Goal: Answer question/provide support: Share knowledge or assist other users

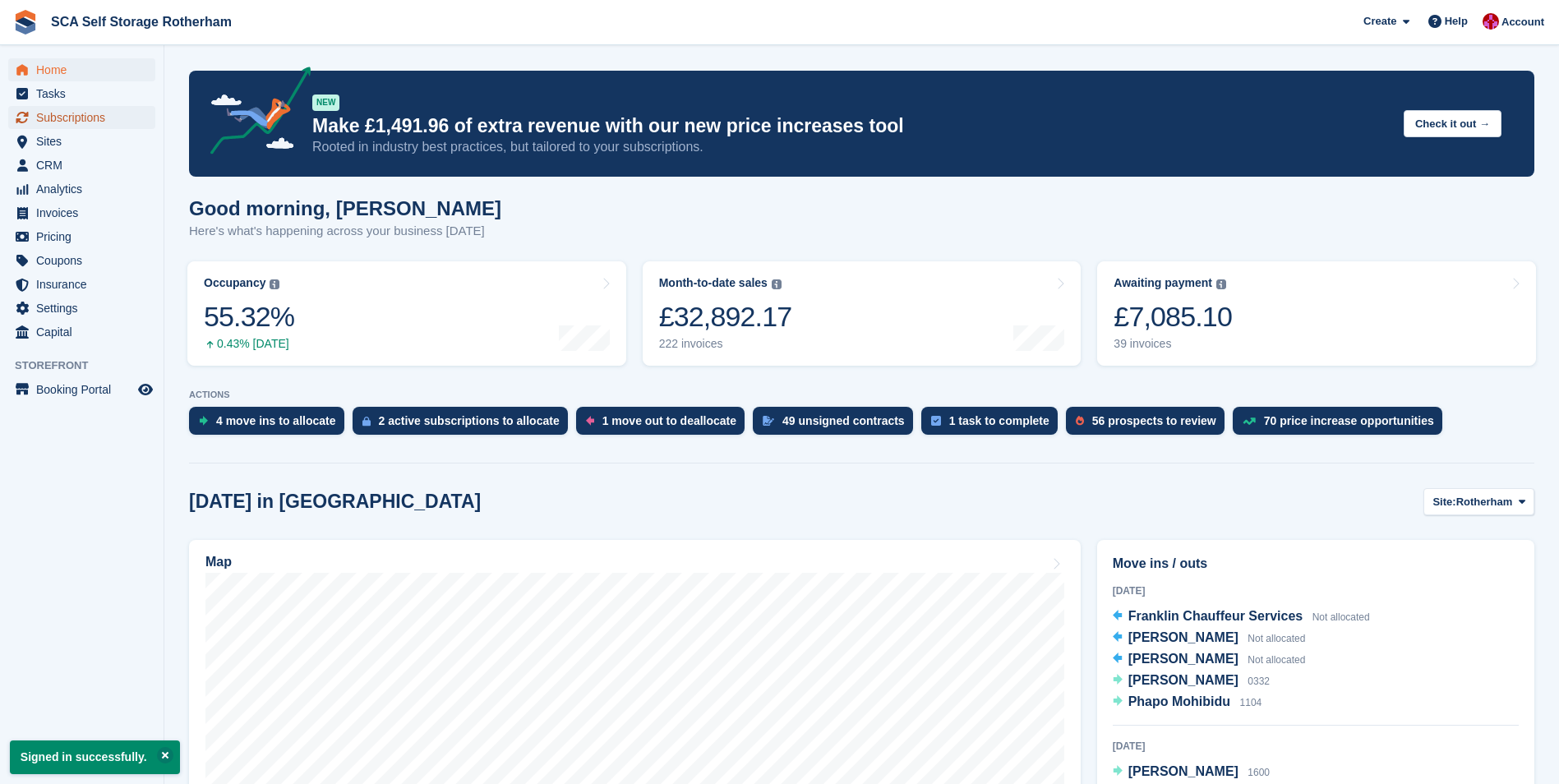
click at [96, 120] on span "Subscriptions" at bounding box center [85, 117] width 98 height 23
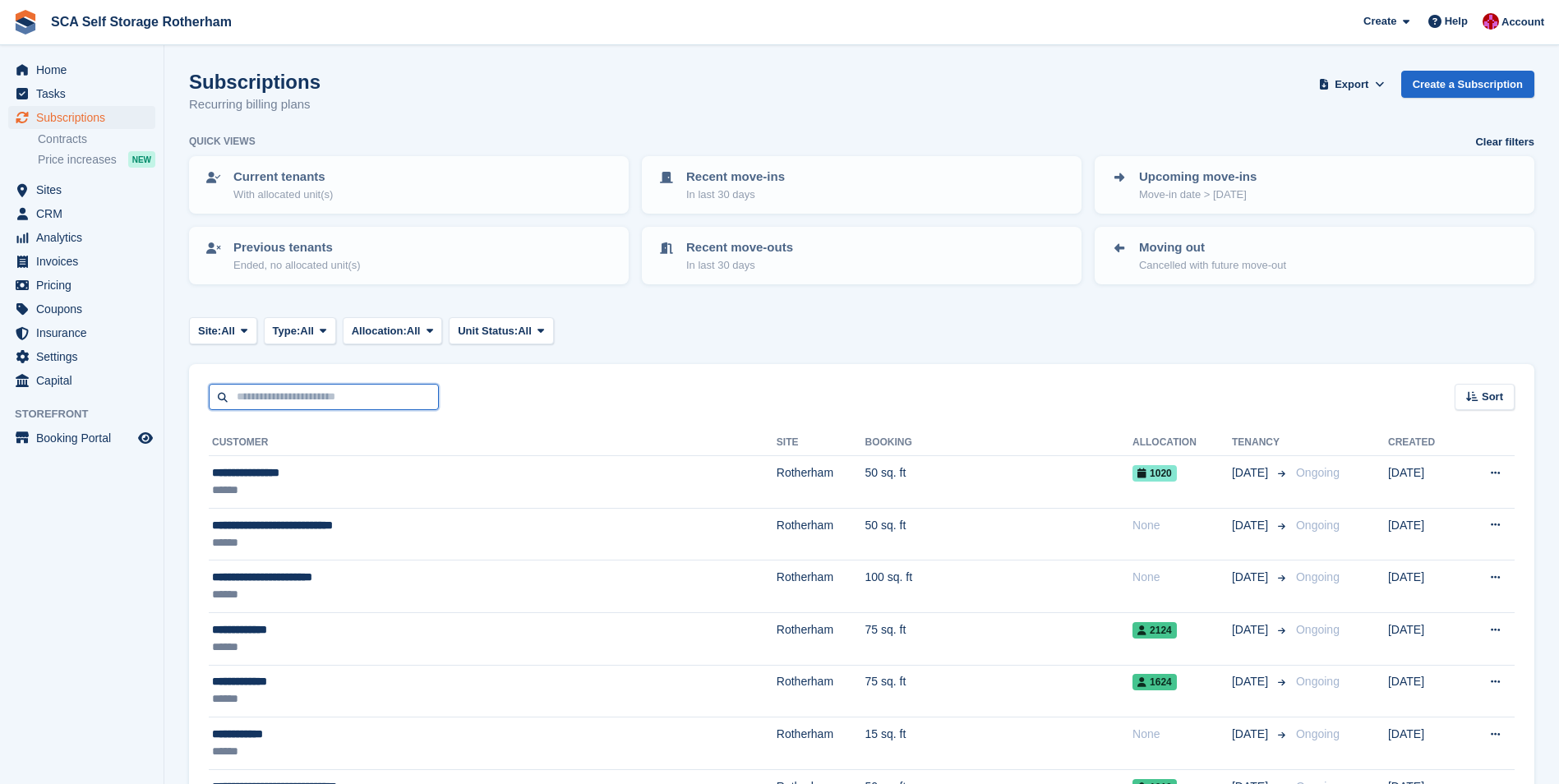
drag, startPoint x: 299, startPoint y: 392, endPoint x: 308, endPoint y: 384, distance: 12.0
click at [299, 392] on input "text" at bounding box center [324, 397] width 230 height 27
click at [764, 382] on div "Sort Sort by Customer name Date created Move in date Move out date Created (old…" at bounding box center [862, 387] width 1345 height 47
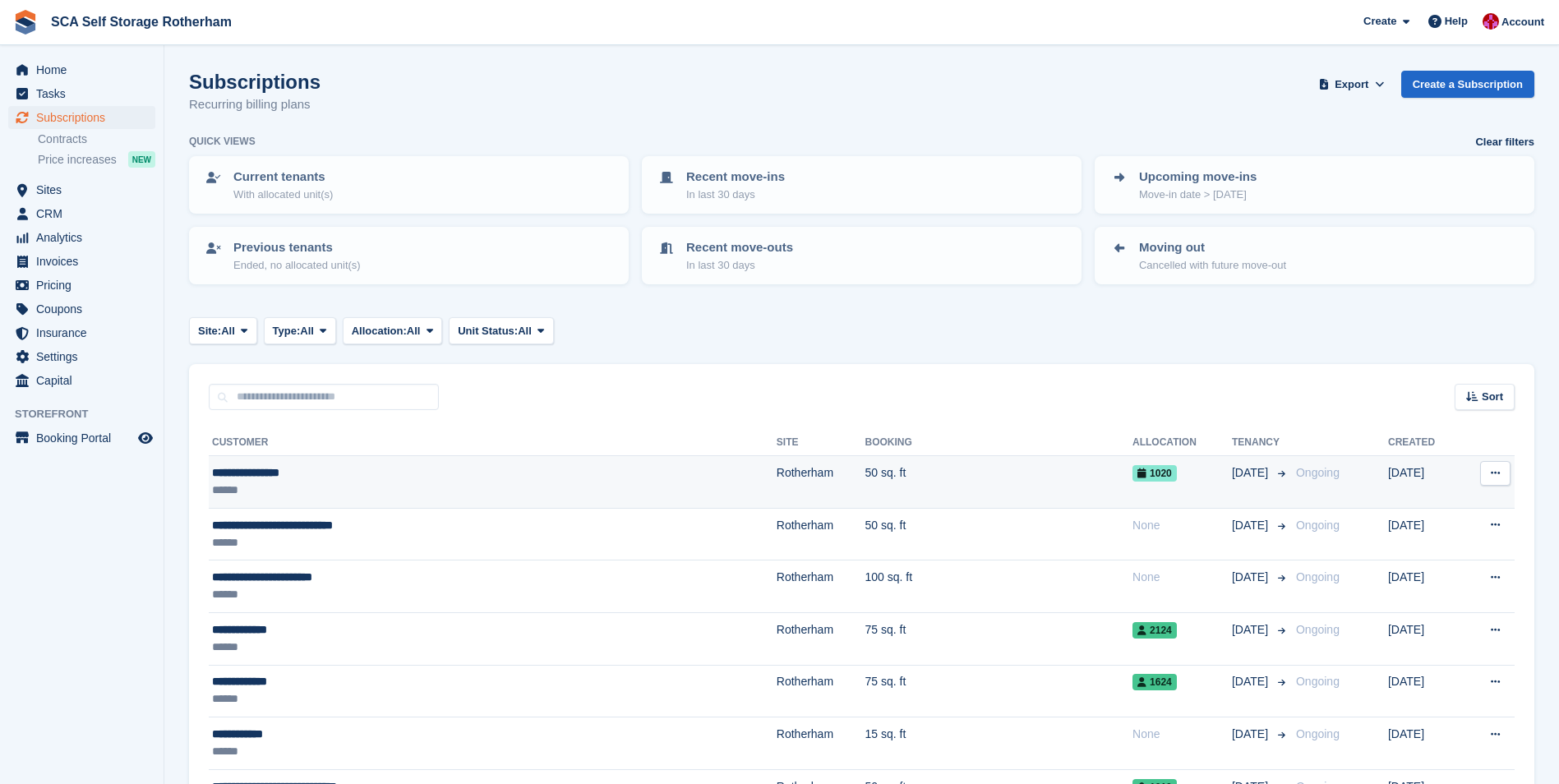
click at [411, 473] on div "**********" at bounding box center [393, 473] width 362 height 17
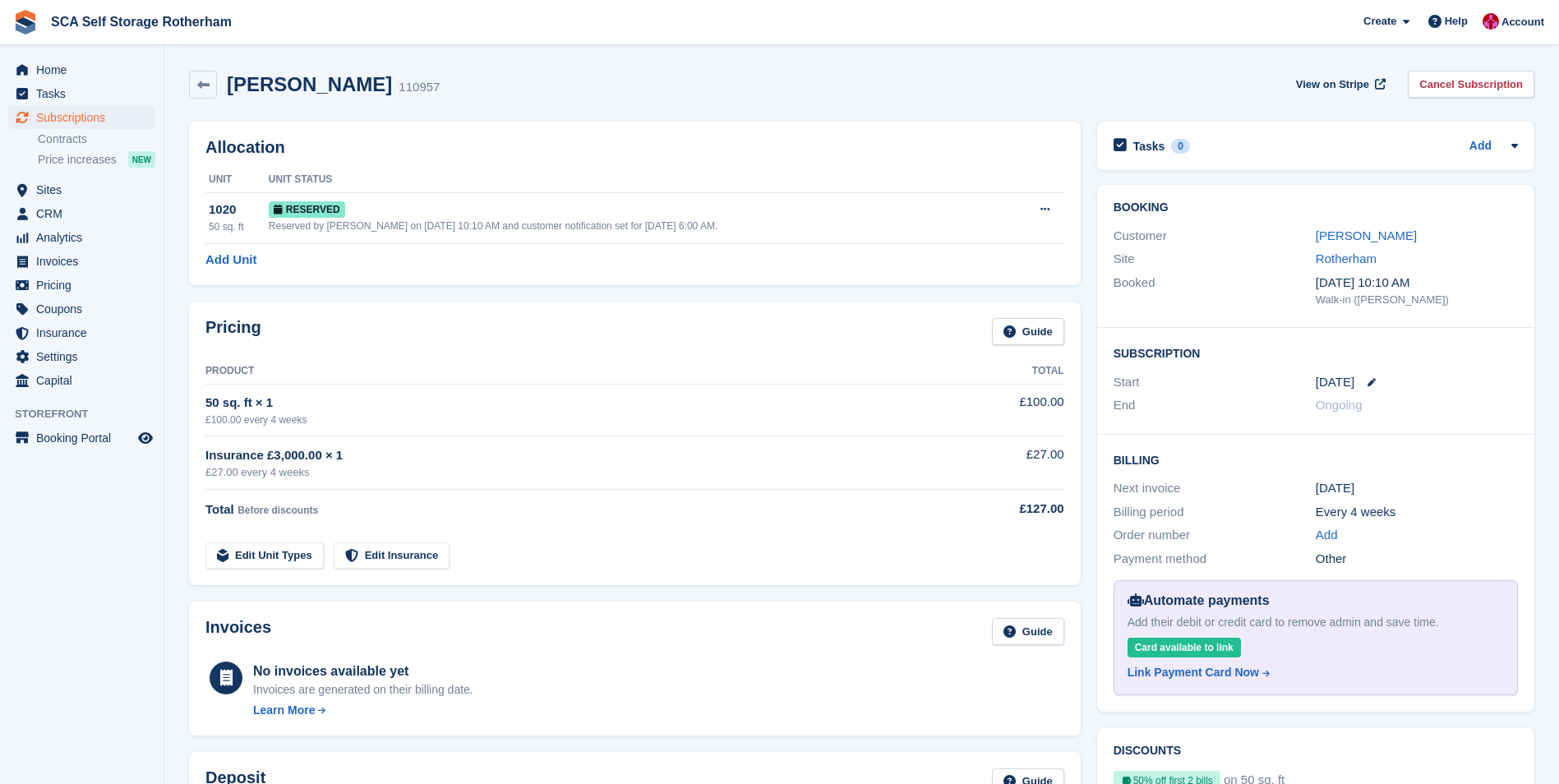
drag, startPoint x: 373, startPoint y: 85, endPoint x: 229, endPoint y: 96, distance: 144.4
click at [229, 96] on h2 "Ann Barrowcliffe" at bounding box center [310, 84] width 165 height 23
copy h2 "Ann Barrowcliffe"
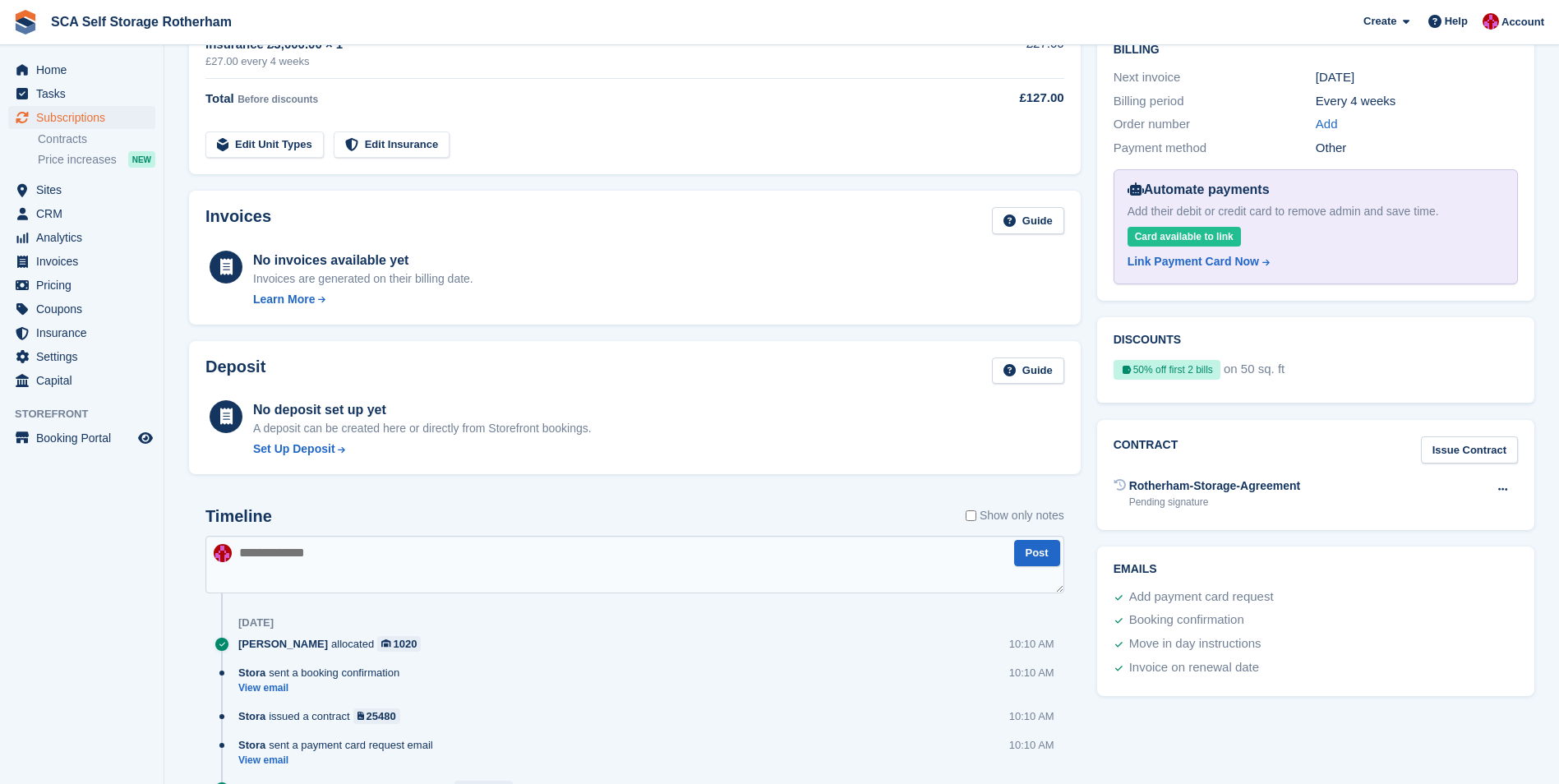
scroll to position [493, 0]
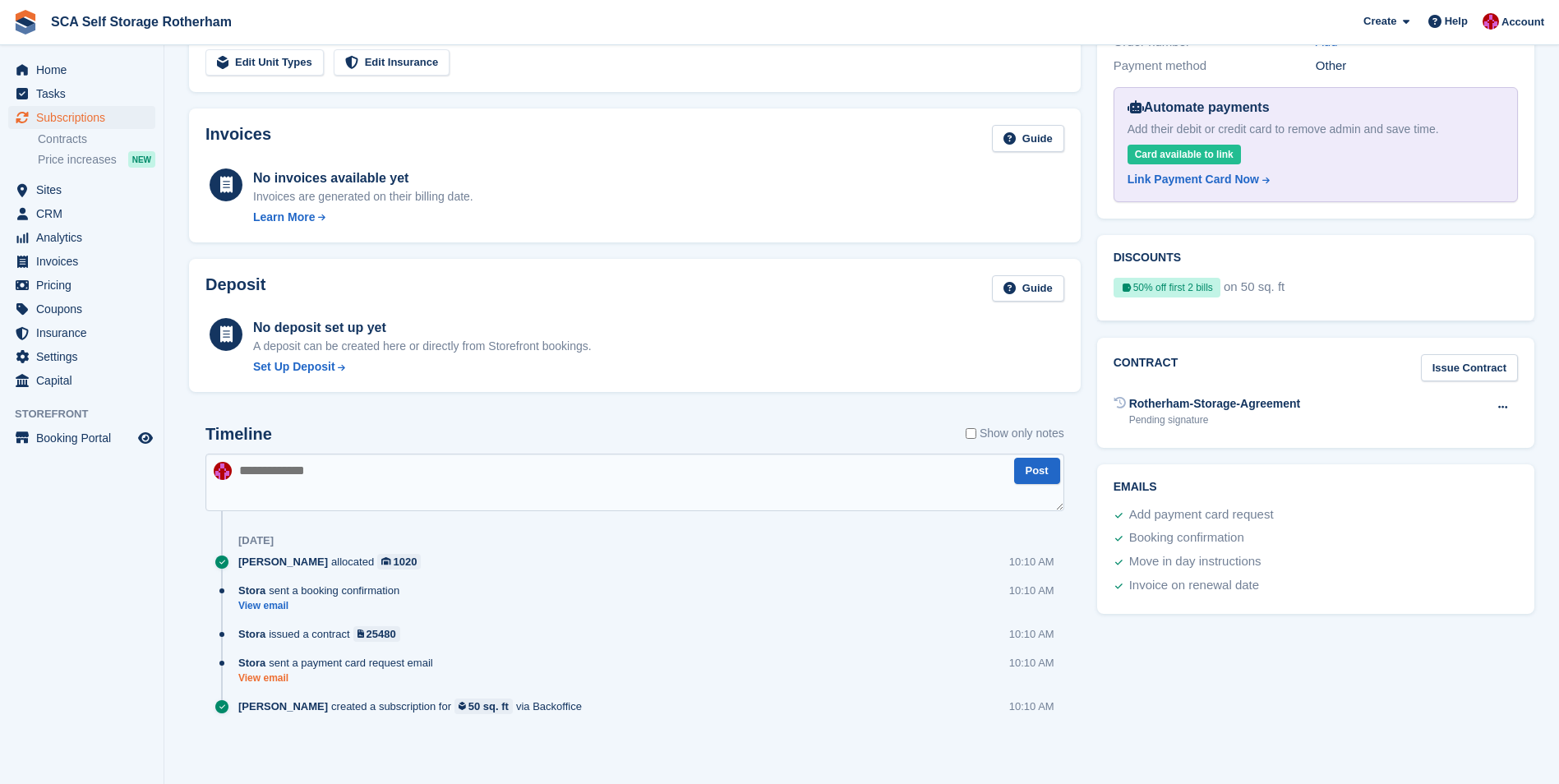
click at [259, 675] on link "View email" at bounding box center [340, 678] width 203 height 14
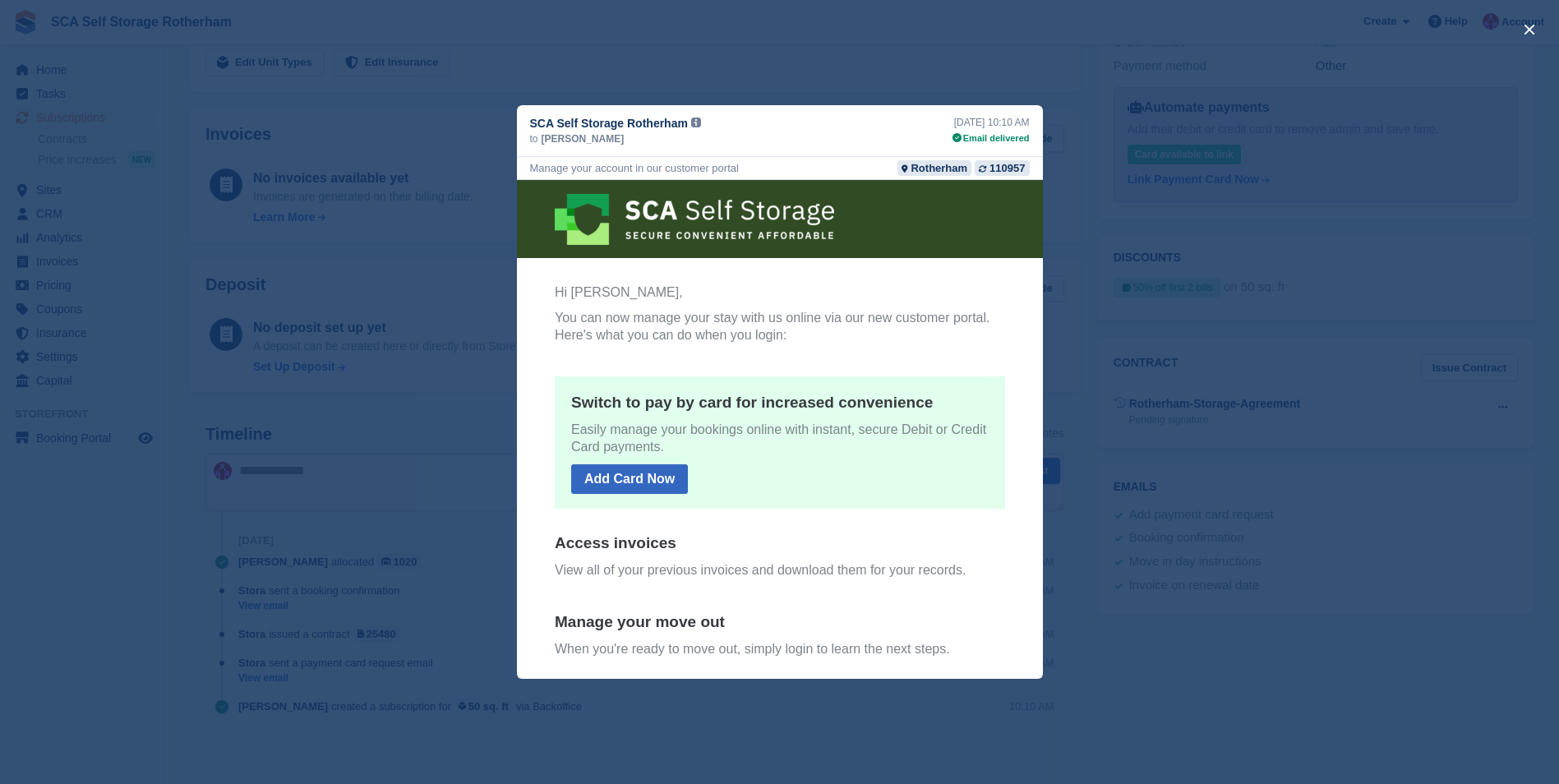
scroll to position [0, 0]
click at [596, 142] on span "Ann Barrowcliffe" at bounding box center [583, 139] width 83 height 15
click at [1329, 627] on div "close" at bounding box center [780, 392] width 1559 height 784
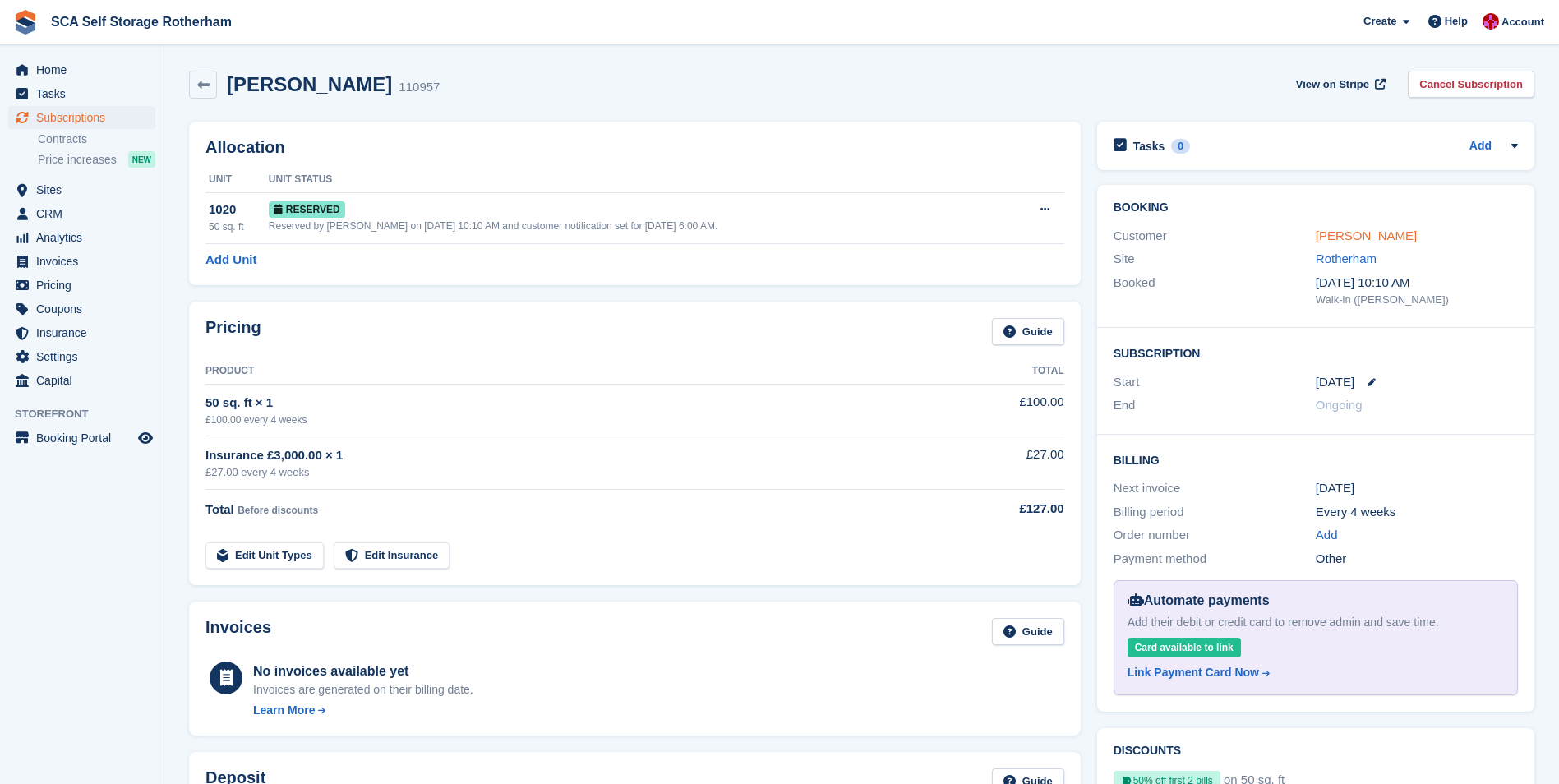
click at [1344, 231] on link "Ann Barrowcliffe" at bounding box center [1367, 235] width 101 height 14
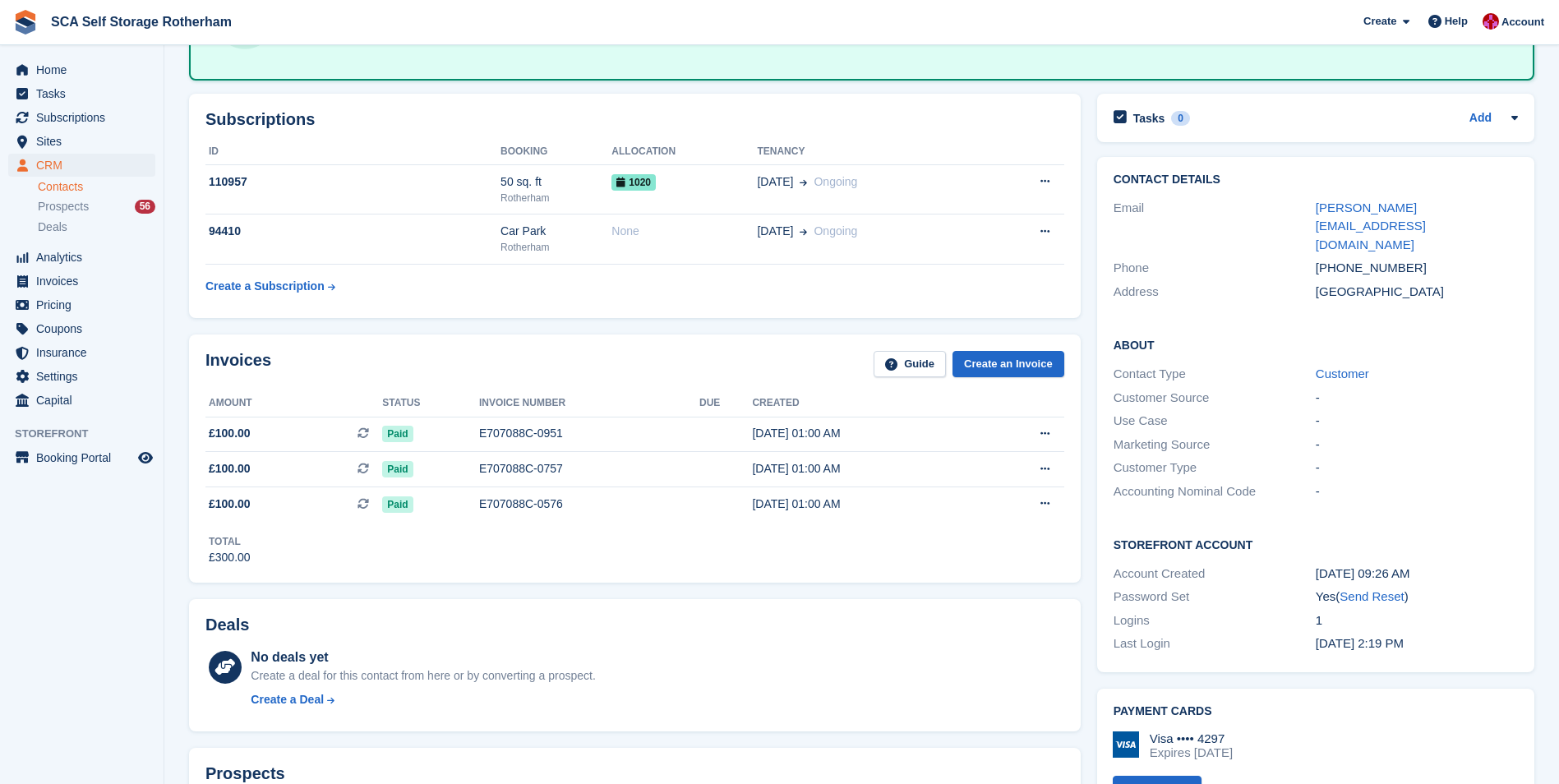
scroll to position [164, 0]
drag, startPoint x: 1498, startPoint y: 204, endPoint x: 1309, endPoint y: 201, distance: 189.0
click at [1309, 201] on div "Email ann.barrowcliffe20@gmail.com" at bounding box center [1315, 226] width 404 height 61
copy div "ann.barrowcliffe20@gmail.com"
drag, startPoint x: 1411, startPoint y: 230, endPoint x: 1340, endPoint y: 230, distance: 71.0
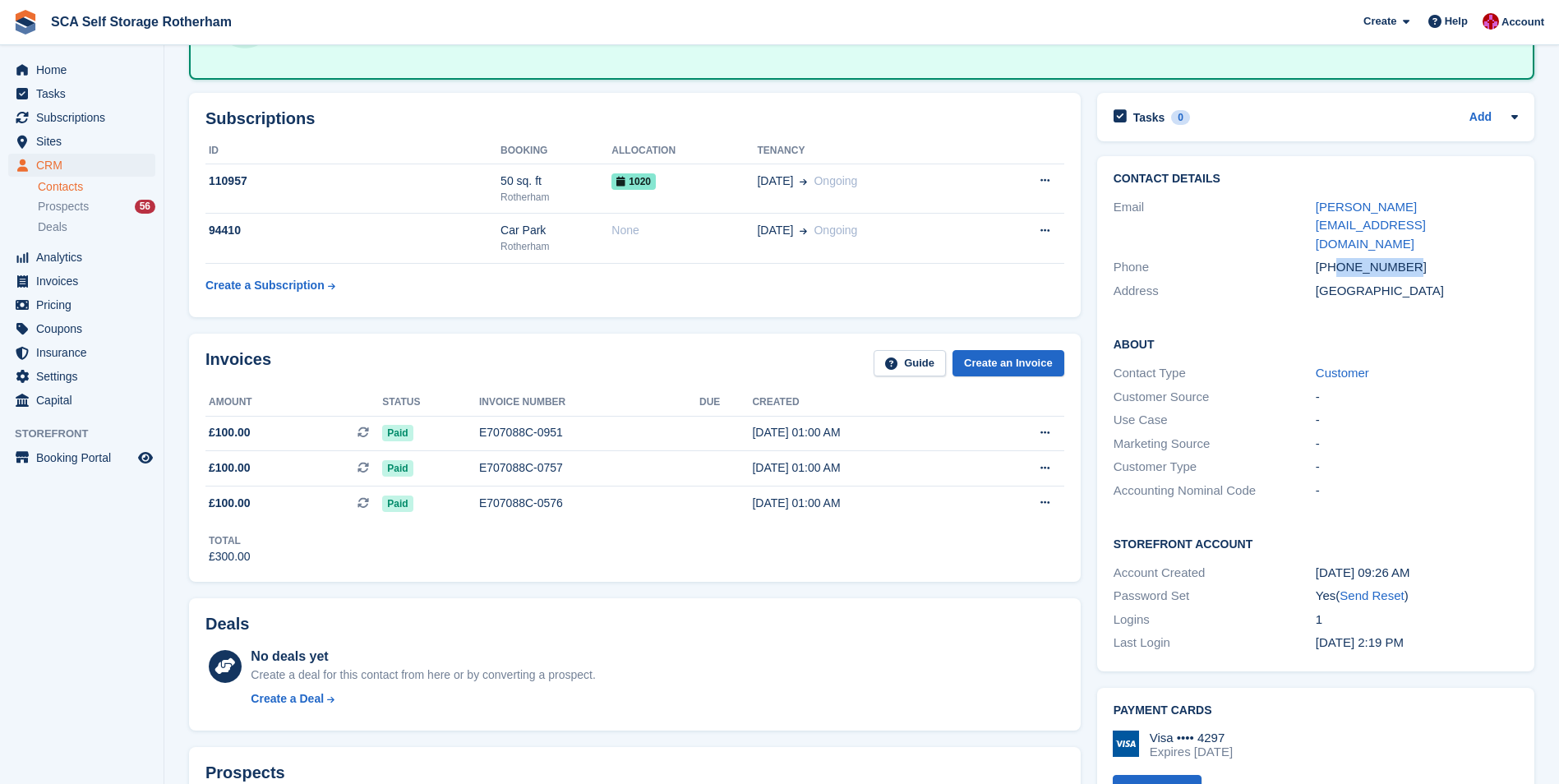
click at [1340, 258] on div "+447983820093" at bounding box center [1417, 267] width 203 height 19
copy div "7983820093"
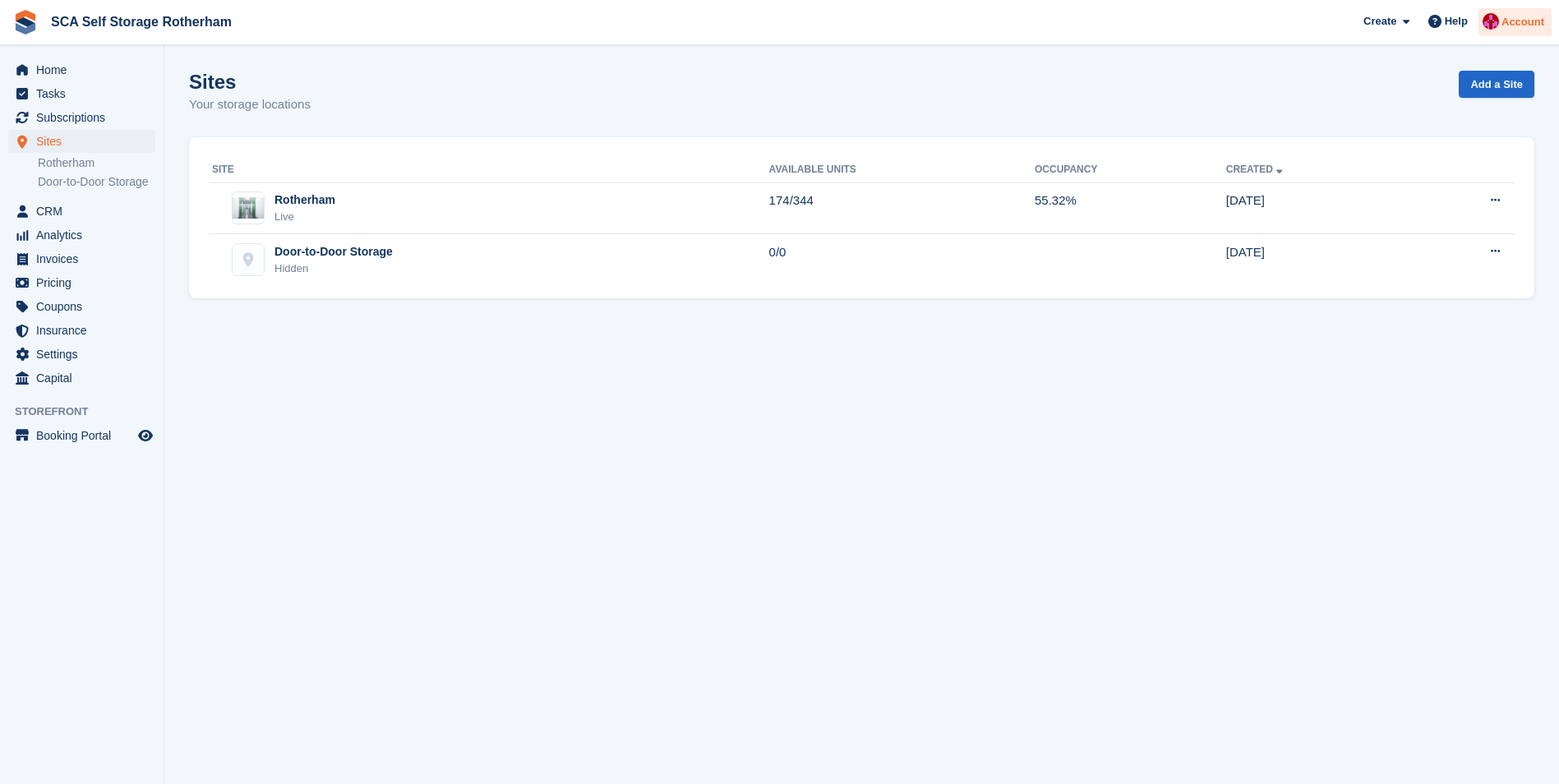
click at [1491, 23] on img at bounding box center [1491, 22] width 17 height 17
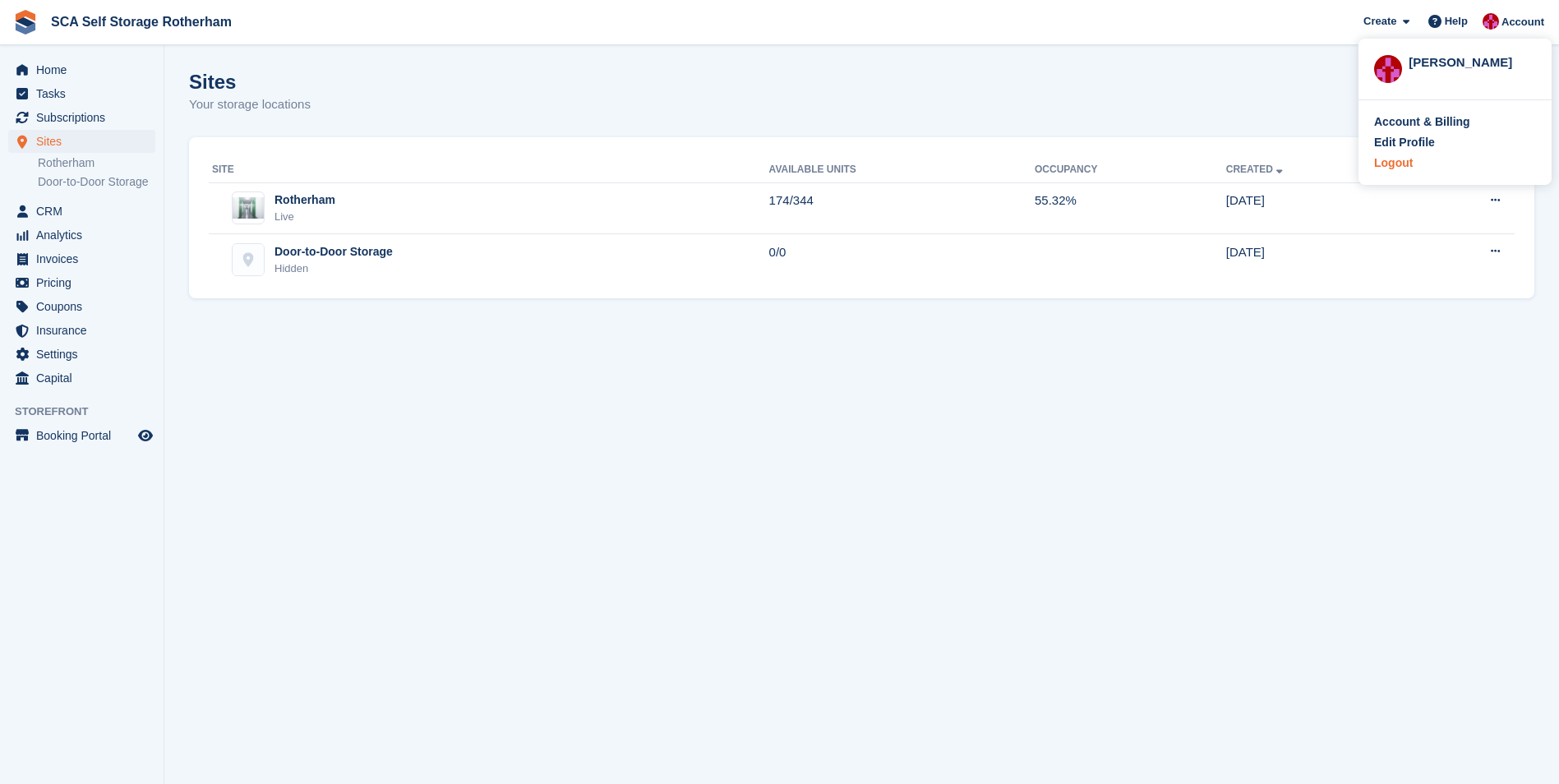
click at [1417, 168] on div "Logout" at bounding box center [1455, 163] width 162 height 17
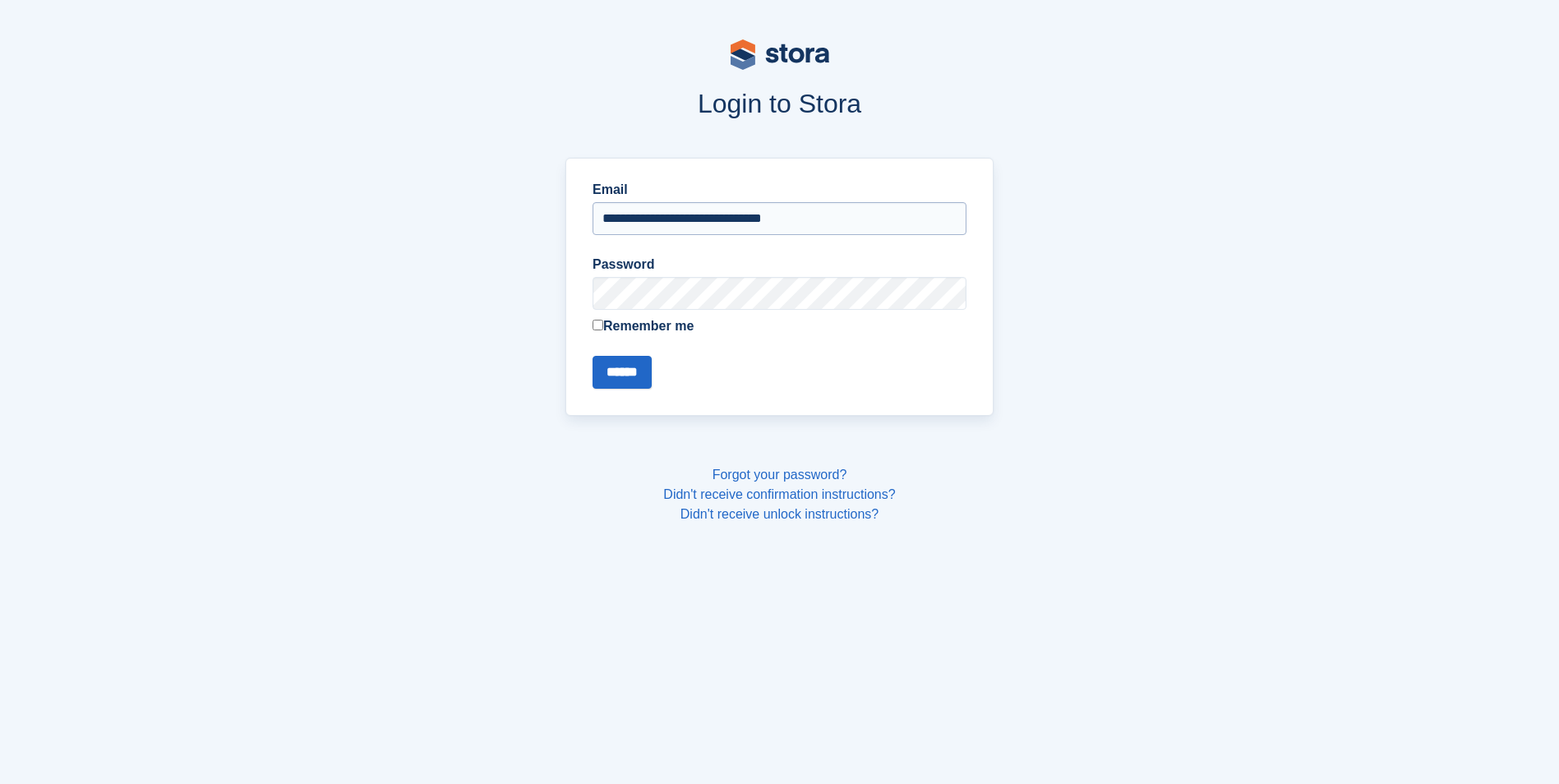
click at [926, 215] on input "**********" at bounding box center [780, 219] width 374 height 33
type input "**********"
click at [640, 367] on input "******" at bounding box center [622, 371] width 59 height 33
